Goal: Transaction & Acquisition: Obtain resource

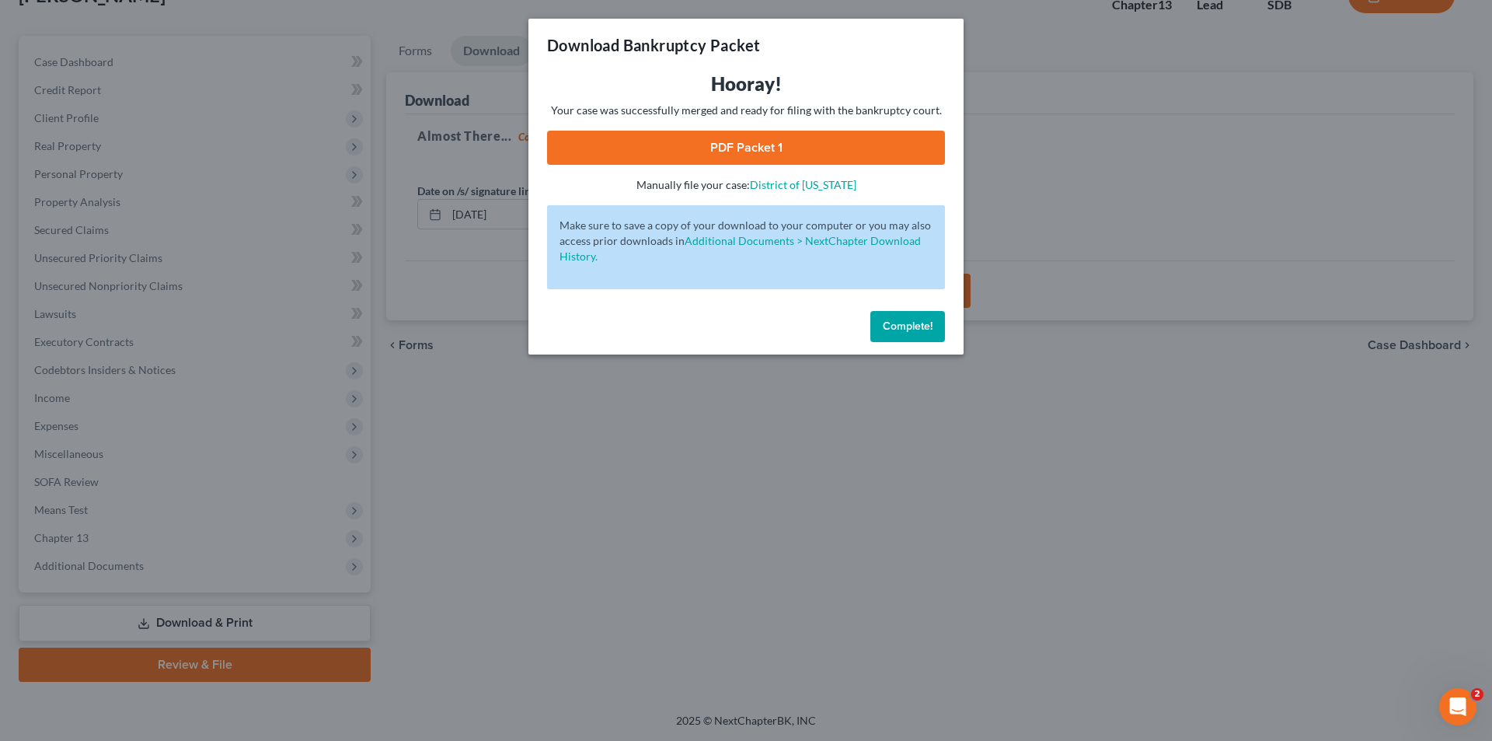
drag, startPoint x: 891, startPoint y: 321, endPoint x: 822, endPoint y: 286, distance: 77.5
click at [890, 318] on button "Complete!" at bounding box center [908, 326] width 75 height 31
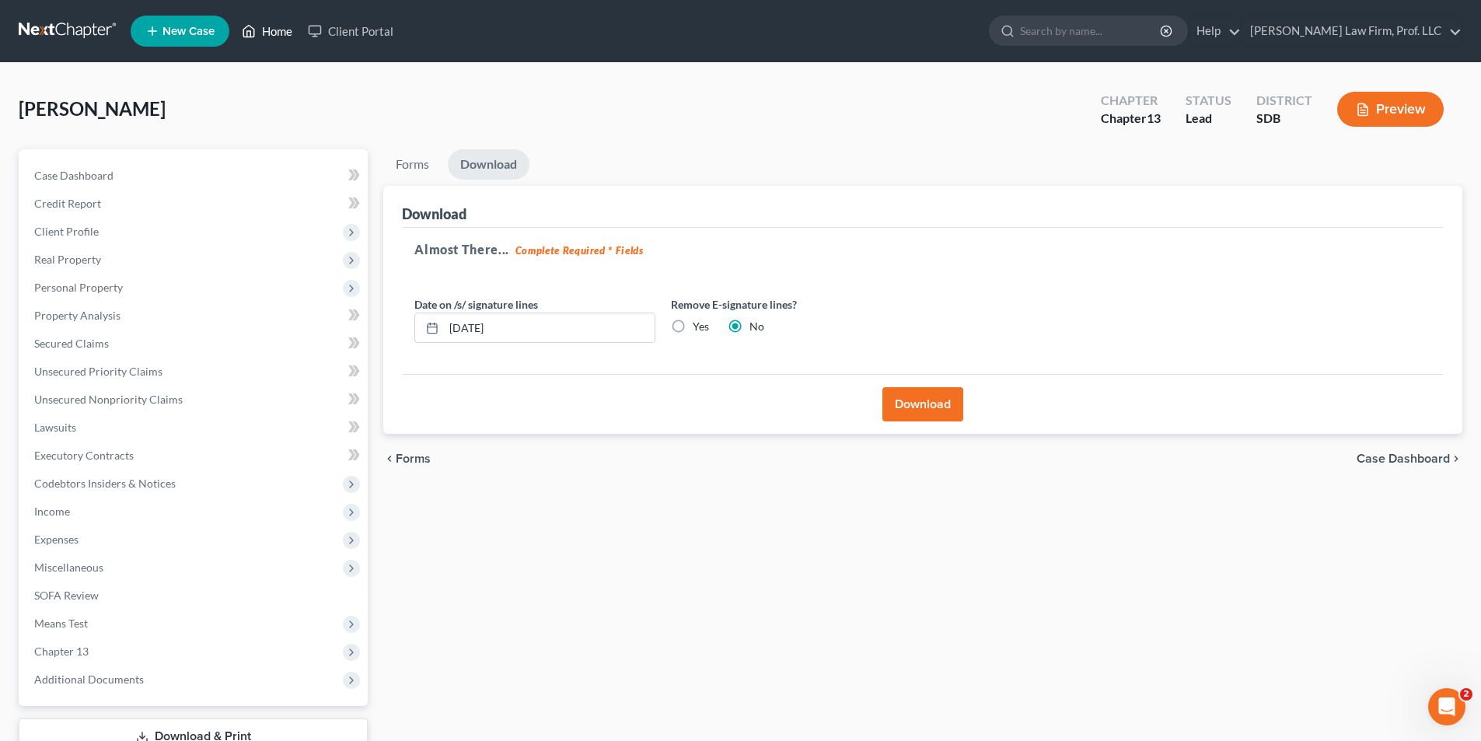
click at [270, 26] on link "Home" at bounding box center [267, 31] width 66 height 28
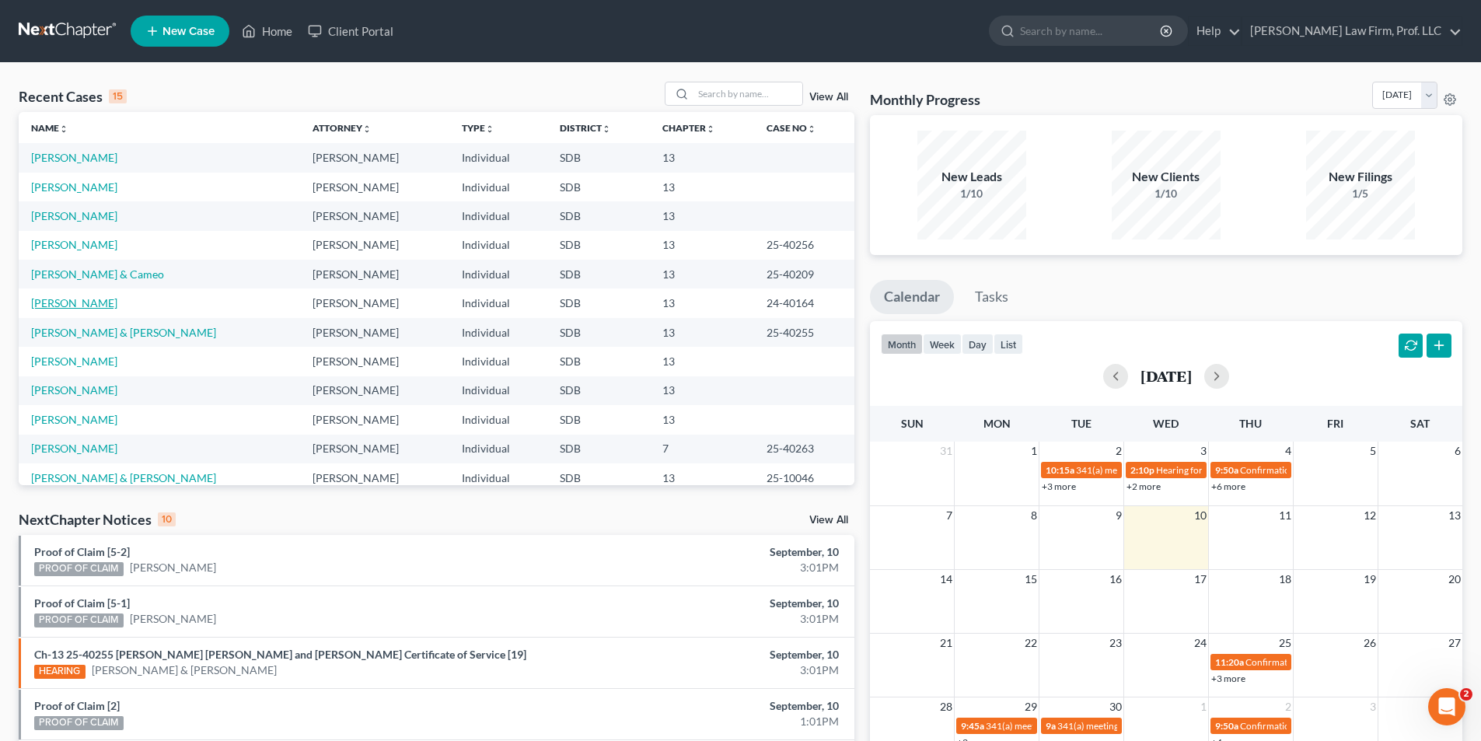
click at [61, 305] on link "[PERSON_NAME]" at bounding box center [74, 302] width 86 height 13
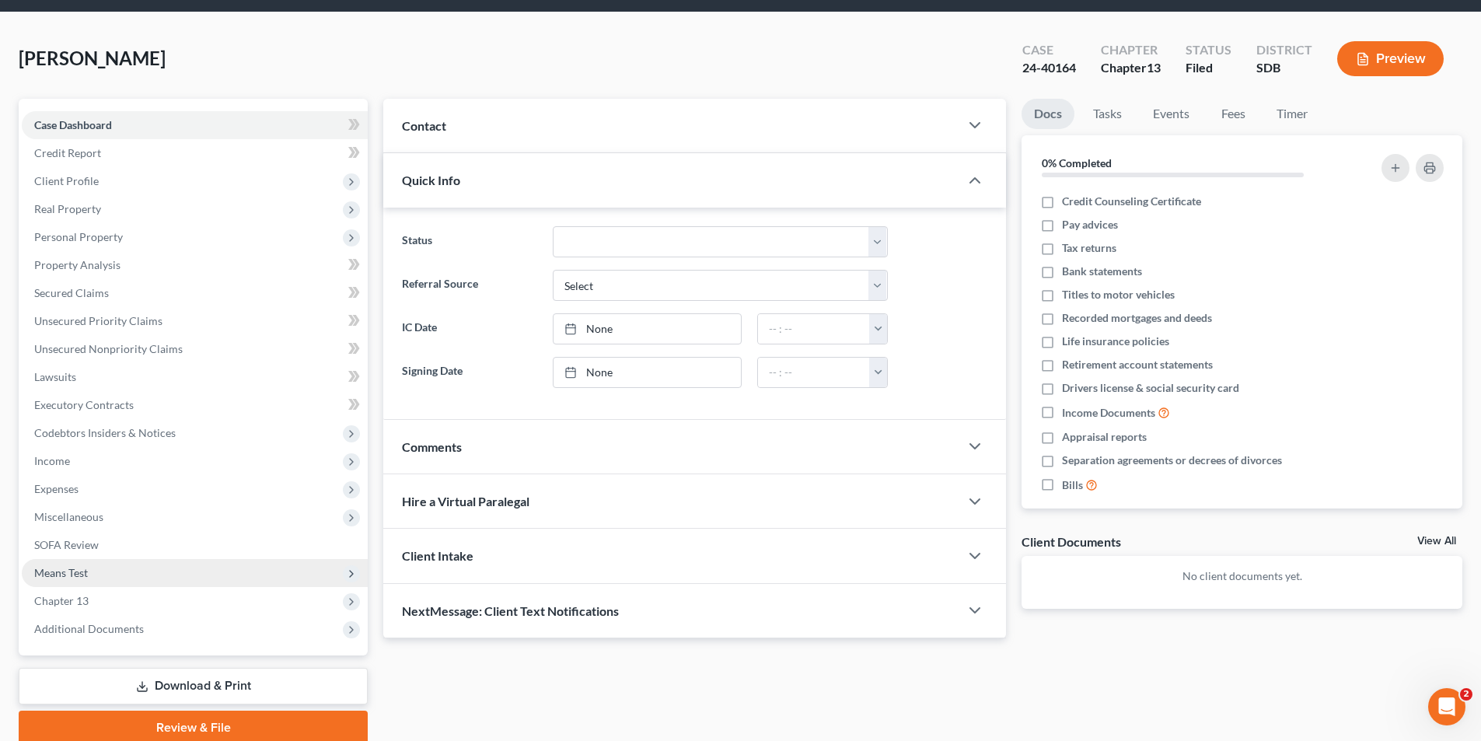
scroll to position [113, 0]
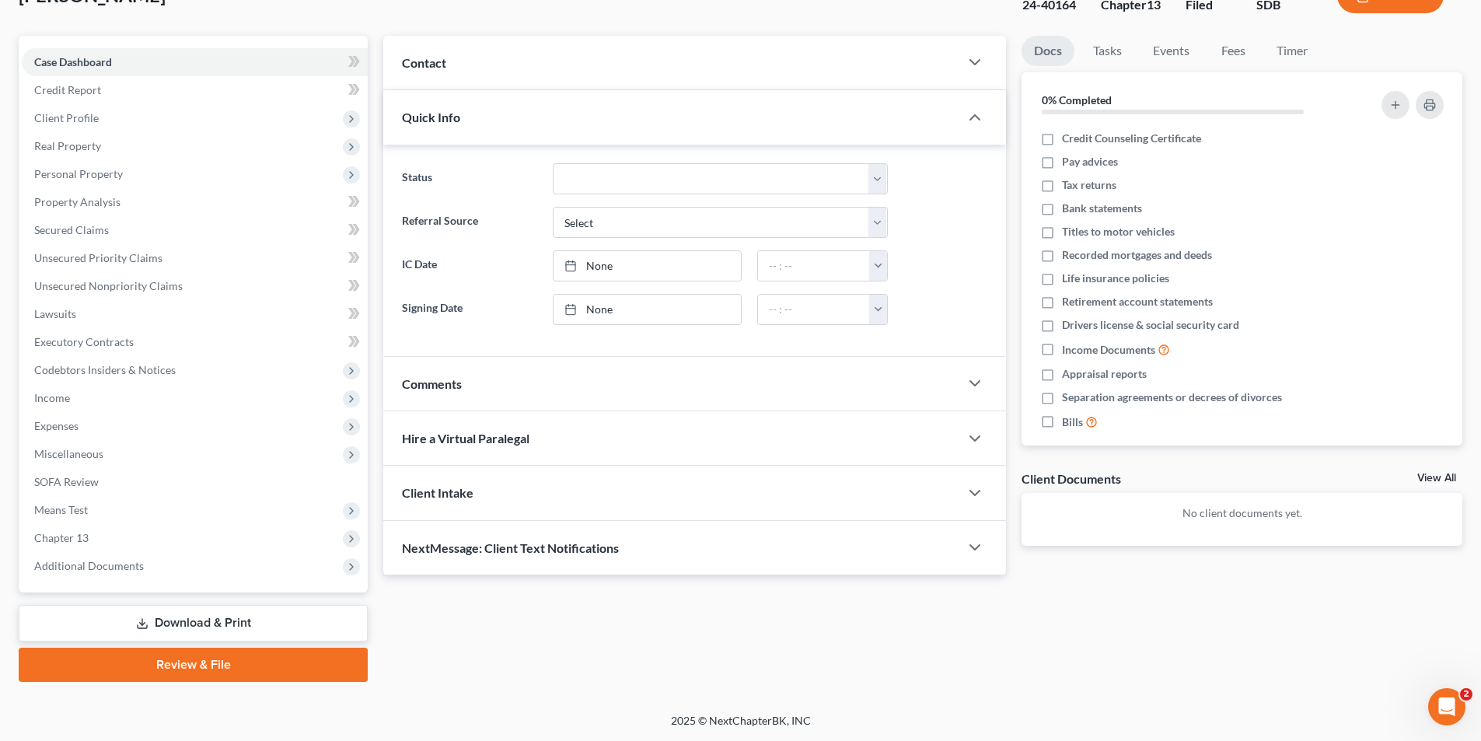
click at [187, 620] on link "Download & Print" at bounding box center [193, 623] width 349 height 37
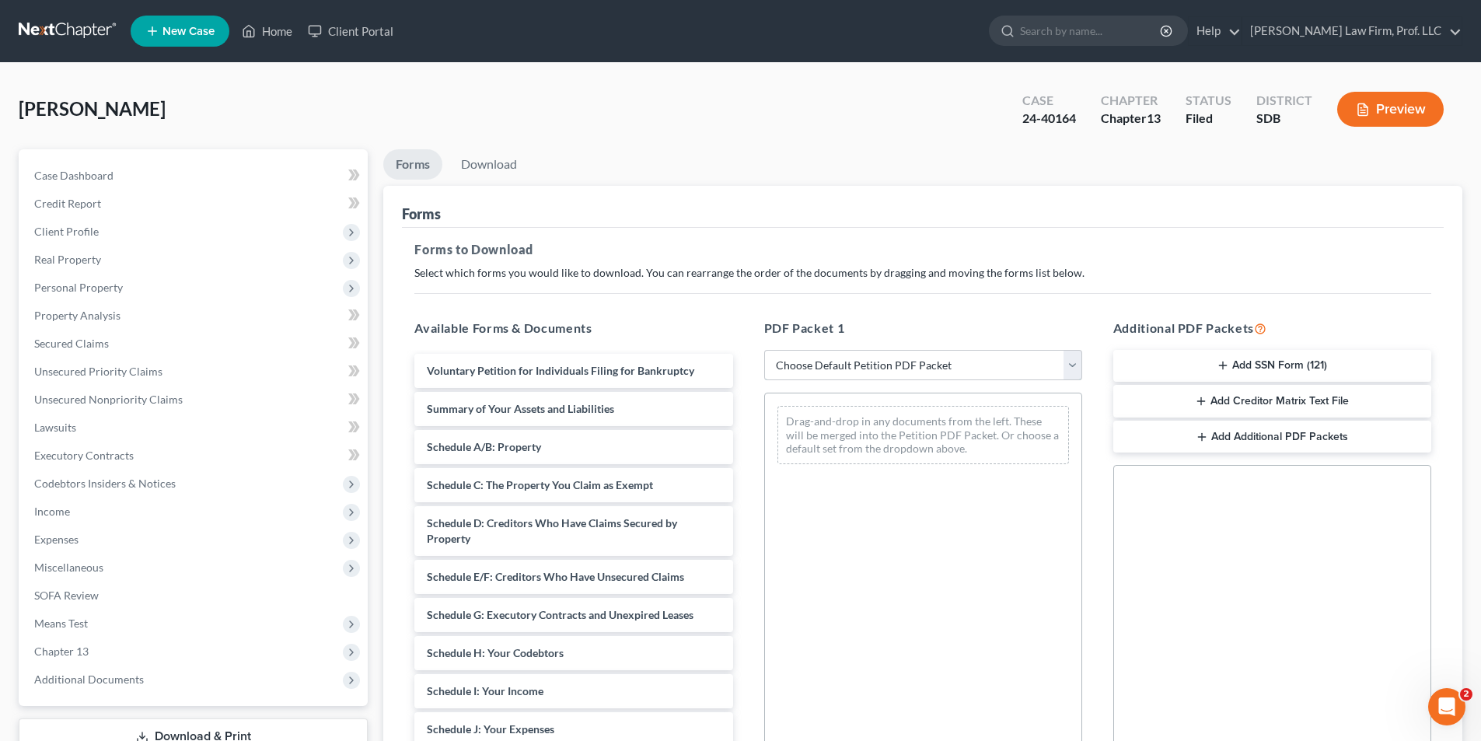
click at [839, 366] on select "Choose Default Petition PDF Packet Complete Bankruptcy Petition (all forms and …" at bounding box center [923, 365] width 318 height 31
select select "2"
click at [764, 350] on select "Choose Default Petition PDF Packet Complete Bankruptcy Petition (all forms and …" at bounding box center [923, 365] width 318 height 31
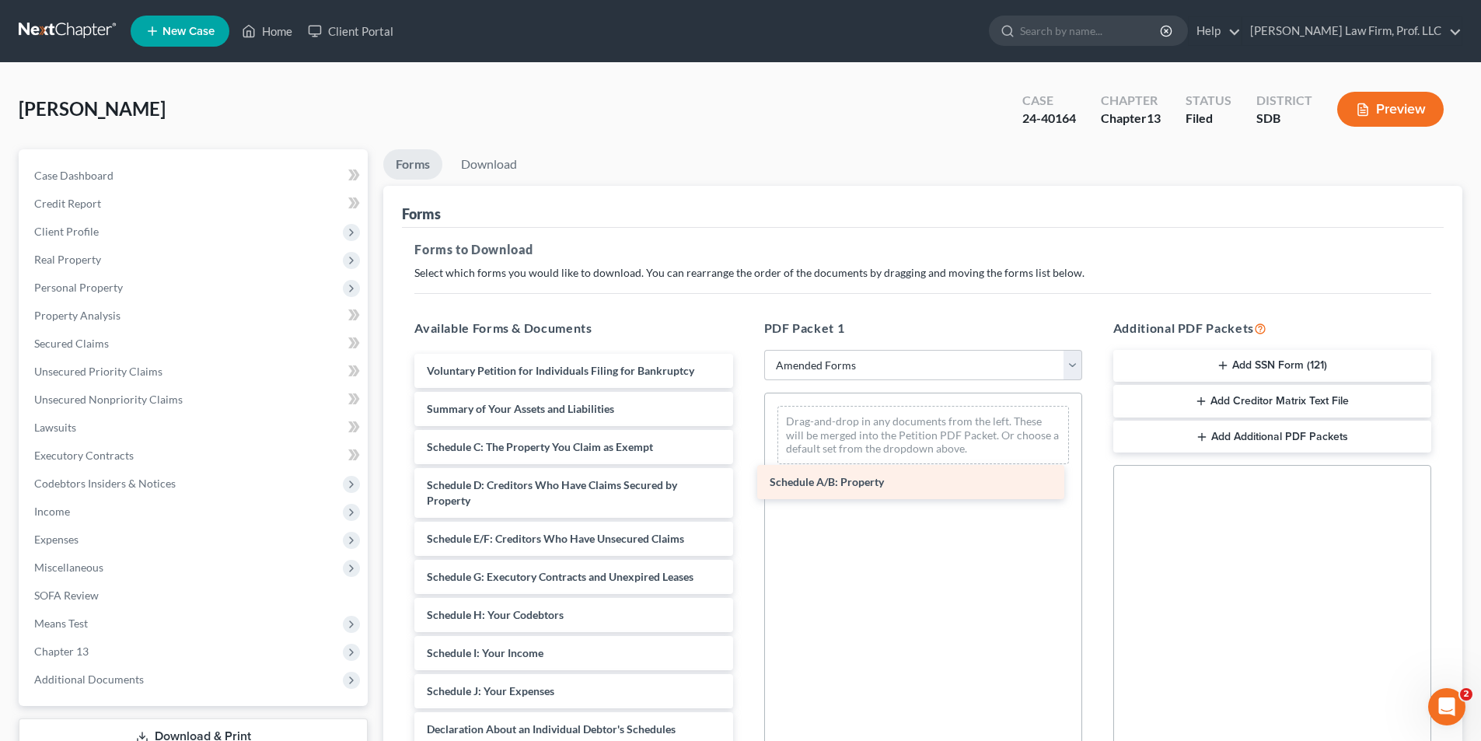
drag, startPoint x: 480, startPoint y: 452, endPoint x: 818, endPoint y: 408, distance: 340.9
click at [745, 408] on div "Schedule A/B: Property Voluntary Petition for Individuals Filing for Bankruptcy…" at bounding box center [573, 680] width 343 height 652
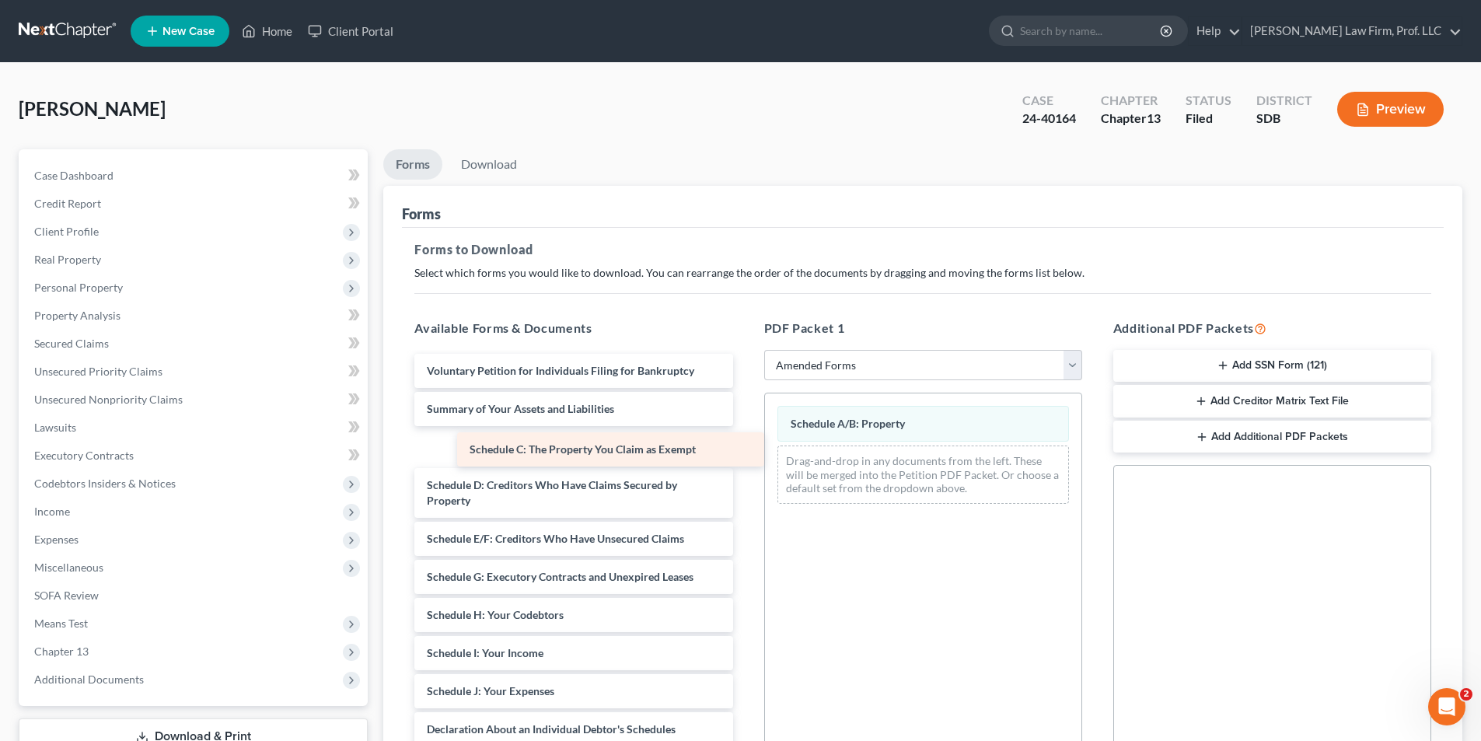
drag, startPoint x: 536, startPoint y: 453, endPoint x: 577, endPoint y: 456, distance: 40.5
click at [577, 456] on div "Schedule C: The Property You Claim as Exempt Voluntary Petition for Individuals…" at bounding box center [573, 680] width 343 height 652
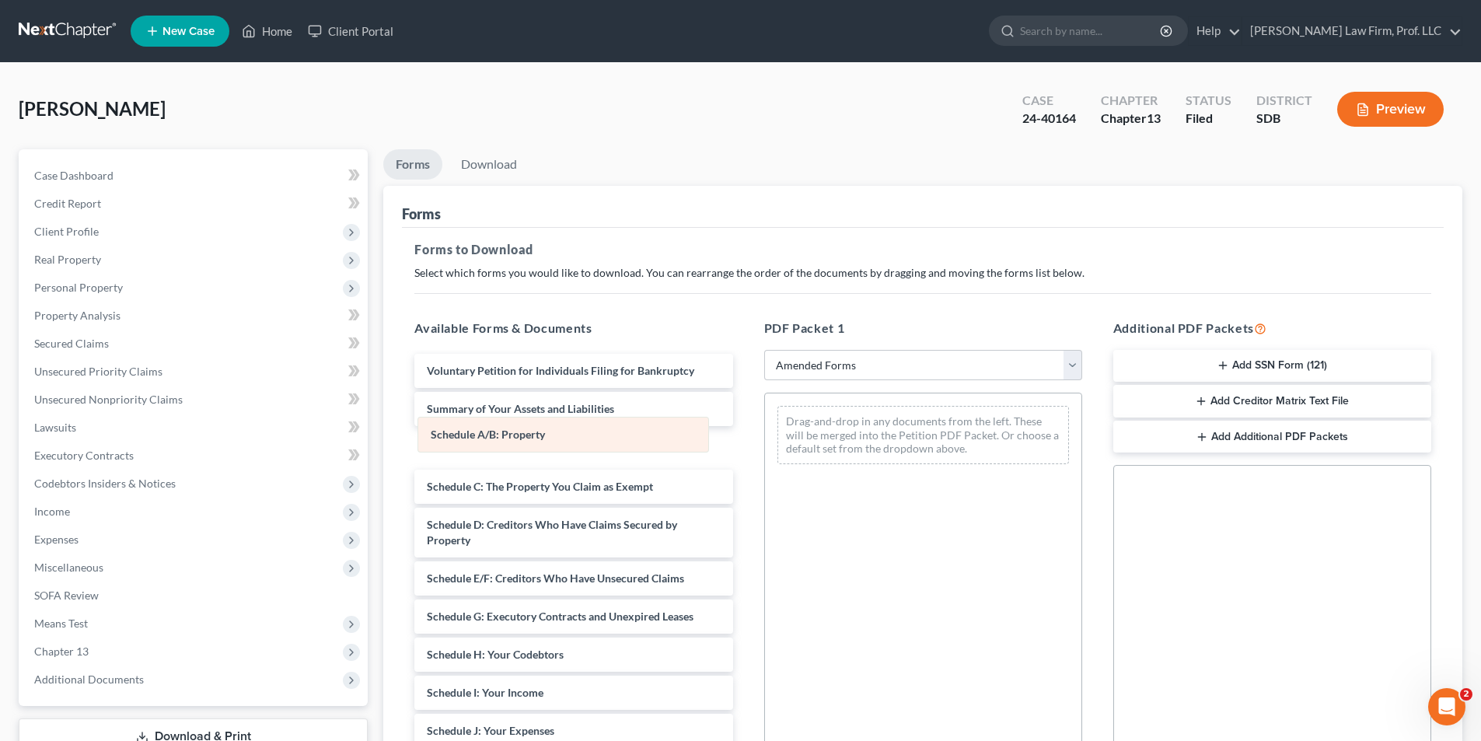
drag, startPoint x: 820, startPoint y: 427, endPoint x: 460, endPoint y: 438, distance: 360.1
click at [765, 438] on div "Schedule A/B: Property Schedule A/B: Property Drag-and-drop in any documents fr…" at bounding box center [923, 434] width 316 height 83
click at [835, 358] on select "Choose Default Petition PDF Packet Complete Bankruptcy Petition (all forms and …" at bounding box center [923, 365] width 318 height 31
select select
click at [764, 350] on select "Choose Default Petition PDF Packet Complete Bankruptcy Petition (all forms and …" at bounding box center [923, 365] width 318 height 31
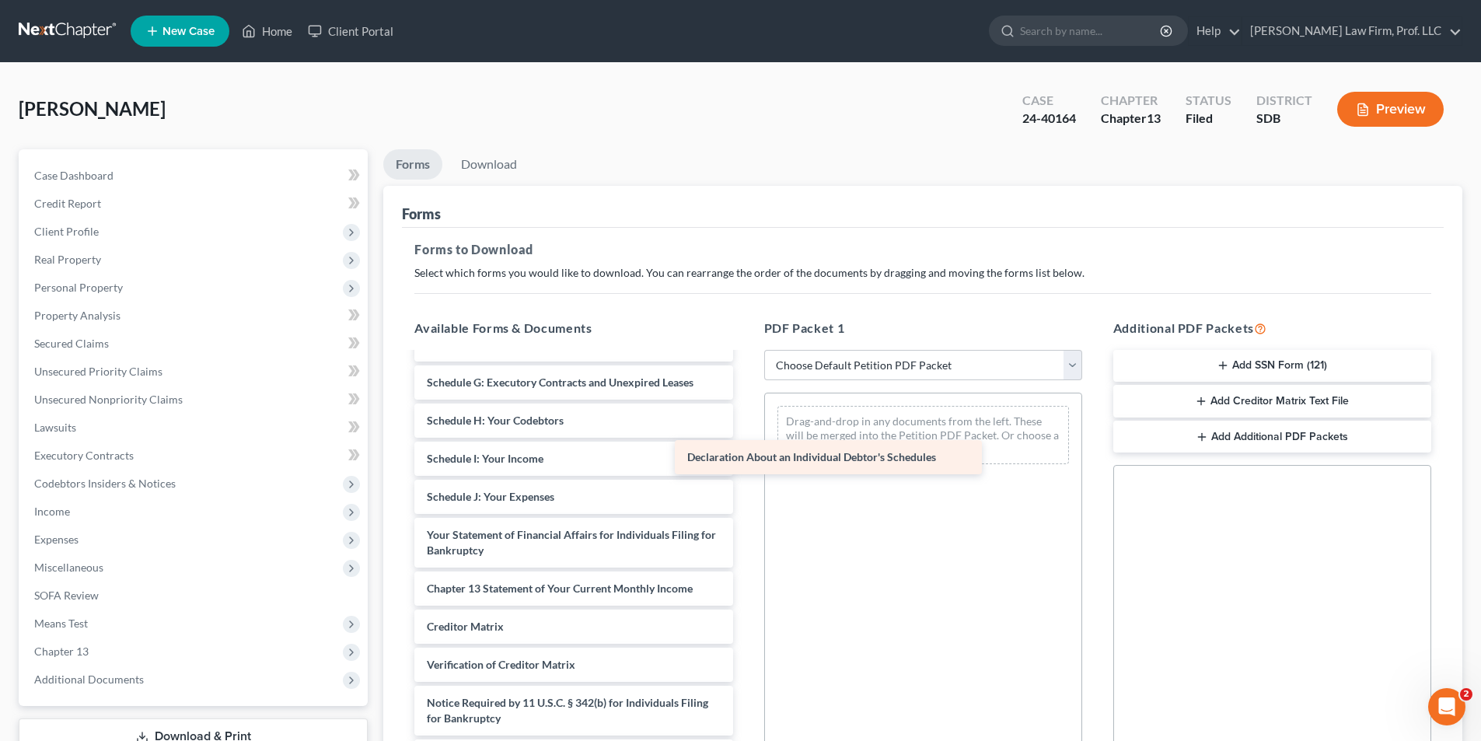
scroll to position [232, 0]
drag, startPoint x: 529, startPoint y: 490, endPoint x: 842, endPoint y: 390, distance: 327.9
click at [745, 390] on div "Declaration About an Individual Debtor's Schedules Voluntary Petition for Indiv…" at bounding box center [573, 447] width 343 height 652
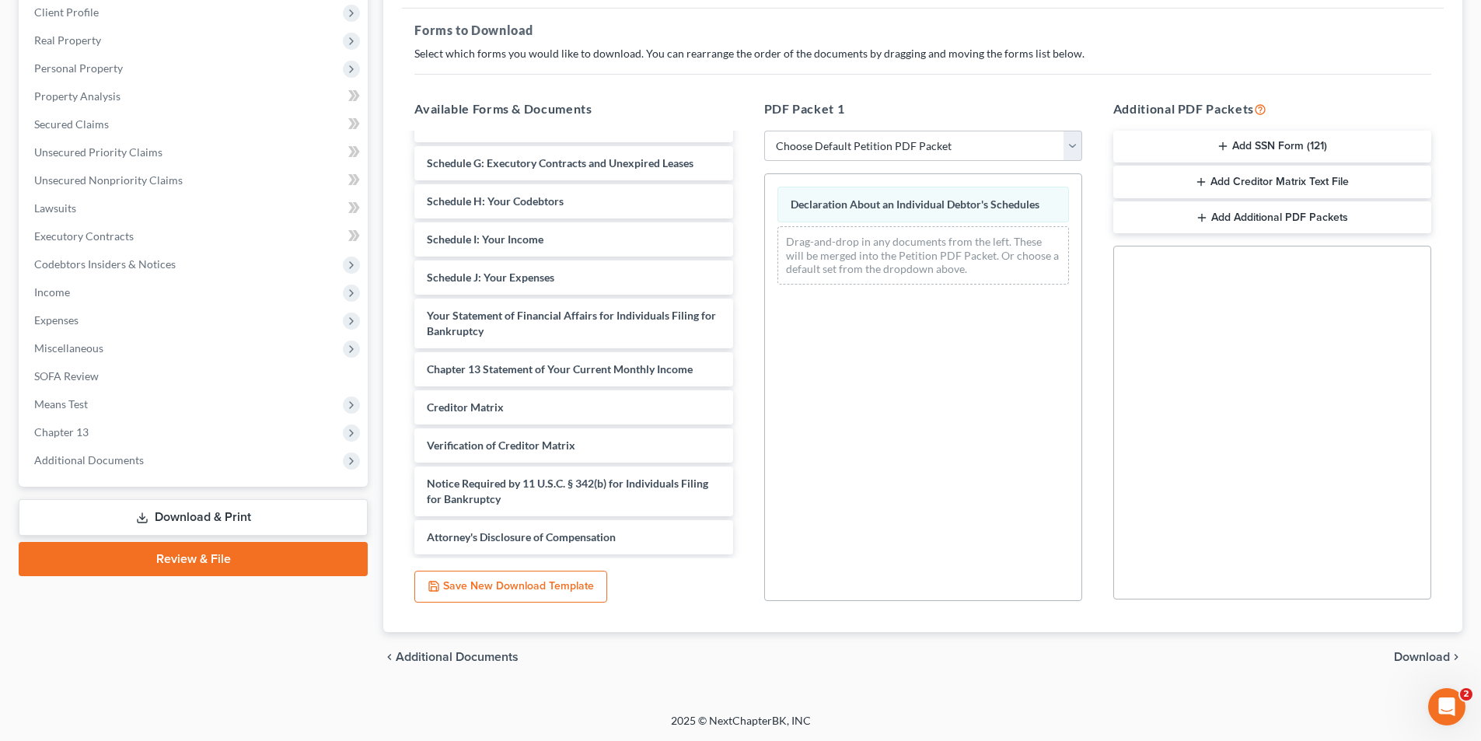
click at [1417, 654] on span "Download" at bounding box center [1422, 657] width 56 height 12
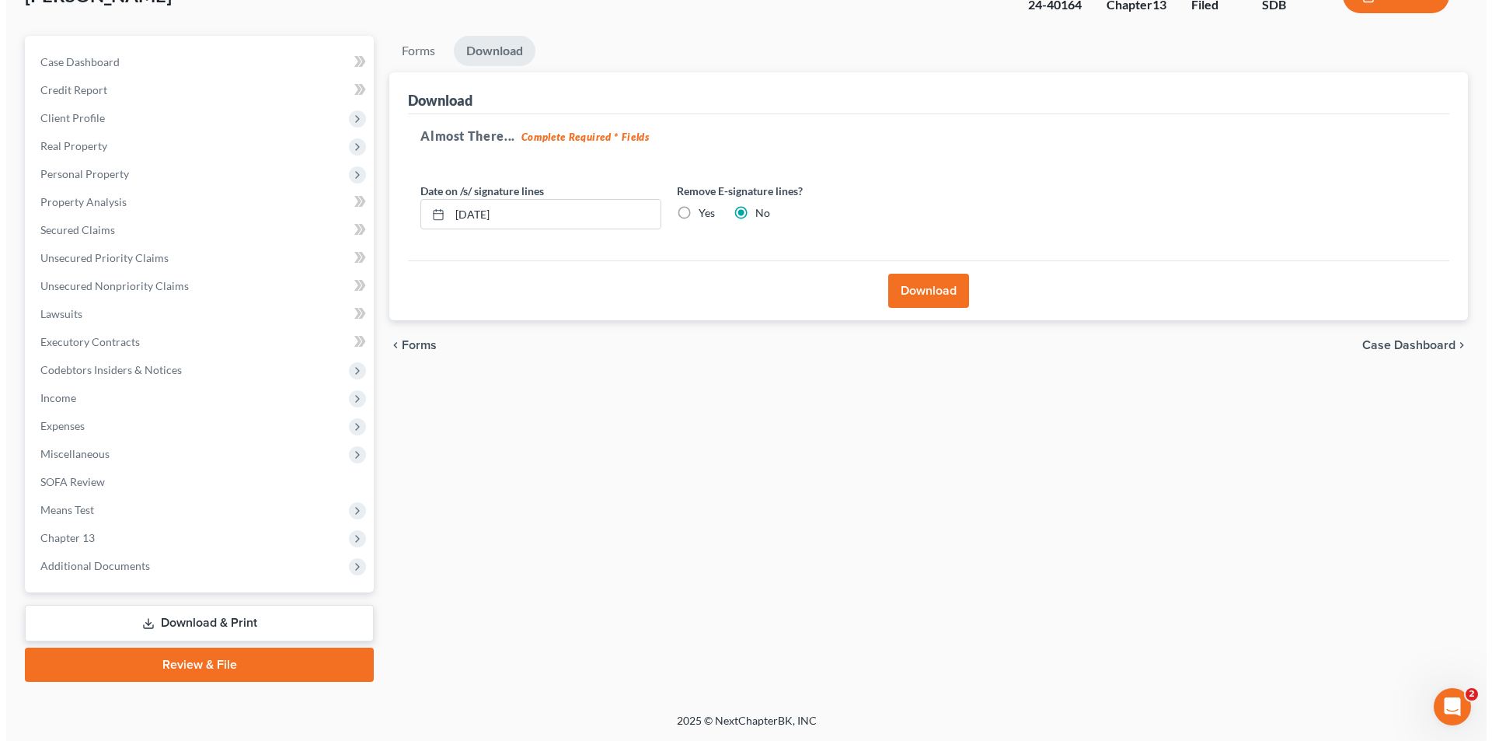
scroll to position [113, 0]
click at [917, 288] on button "Download" at bounding box center [922, 291] width 81 height 34
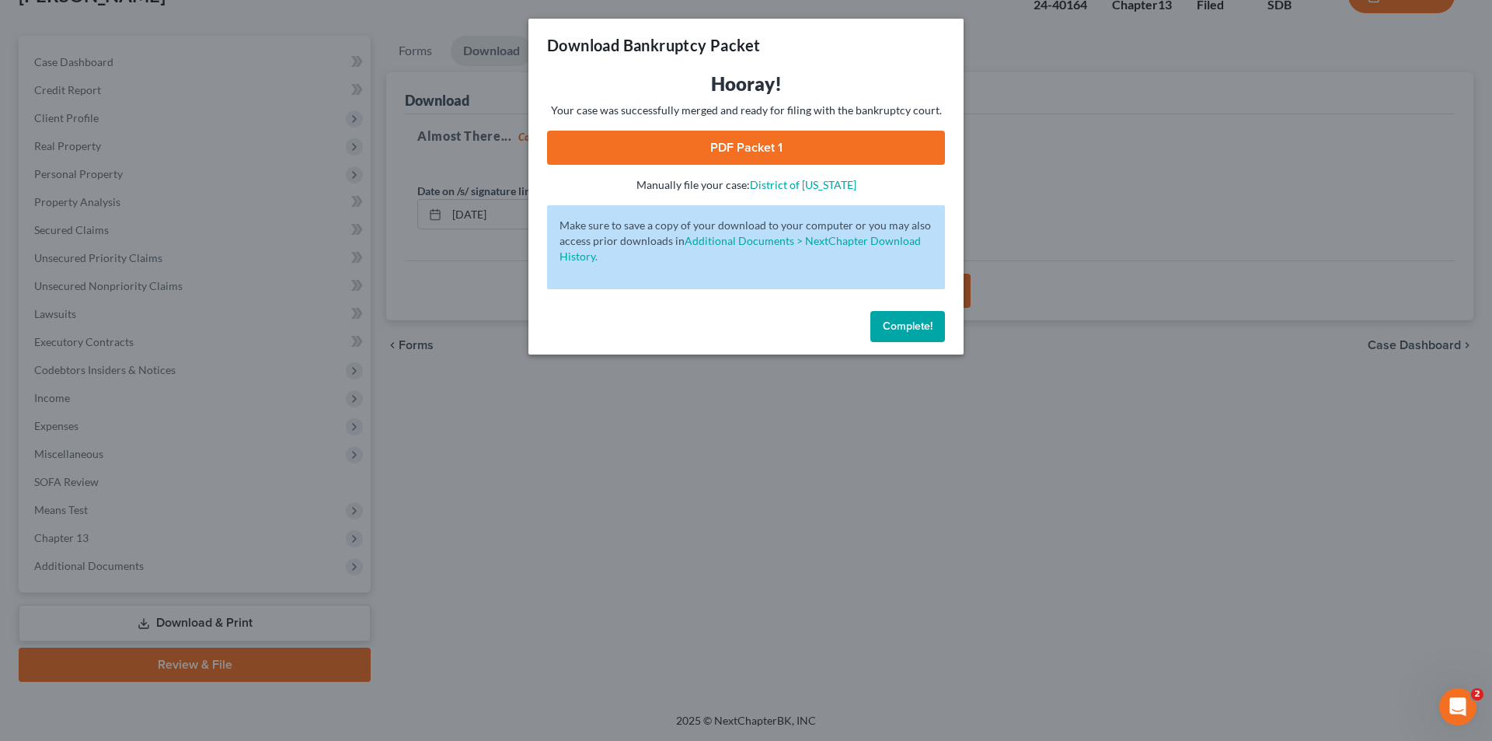
click at [841, 155] on link "PDF Packet 1" at bounding box center [746, 148] width 398 height 34
